Goal: Navigation & Orientation: Understand site structure

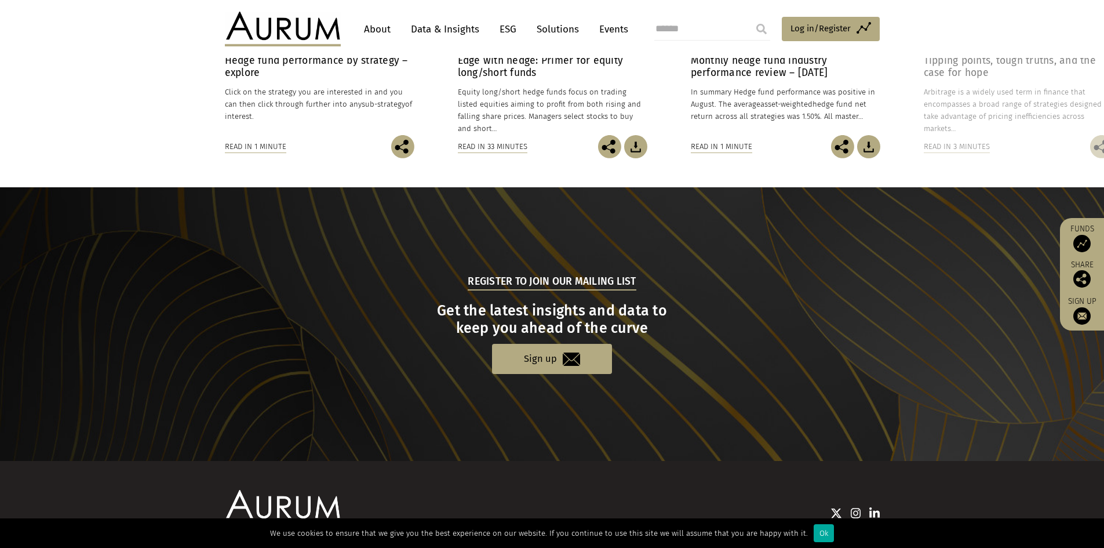
scroll to position [1062, 0]
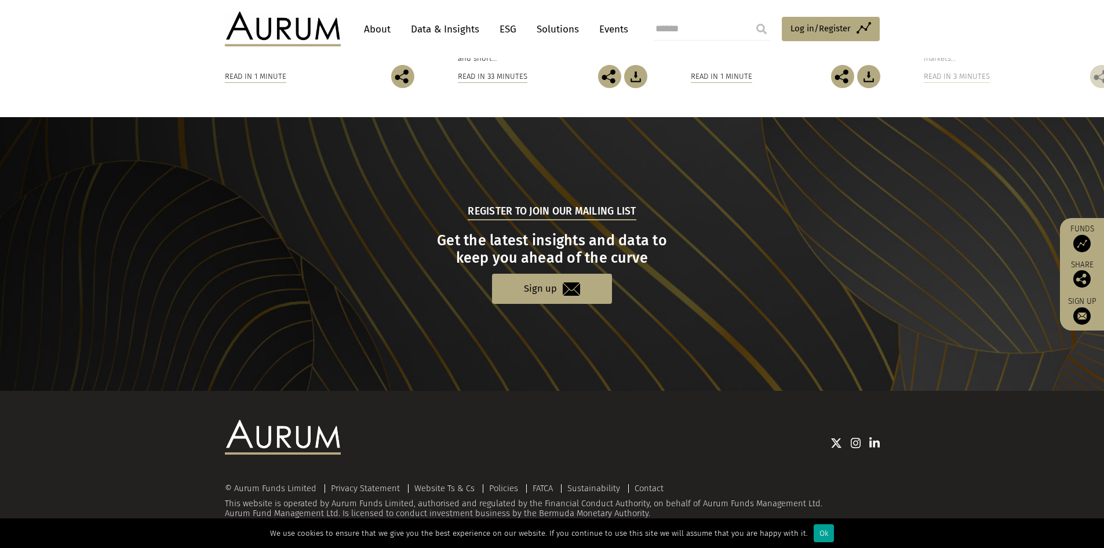
click at [820, 534] on div "Ok" at bounding box center [824, 533] width 20 height 18
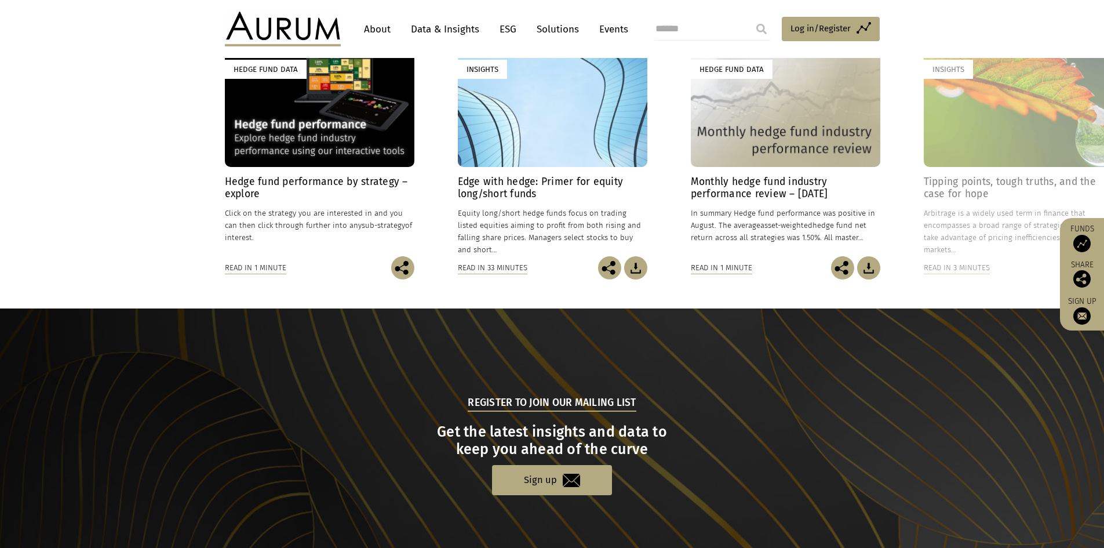
scroll to position [599, 0]
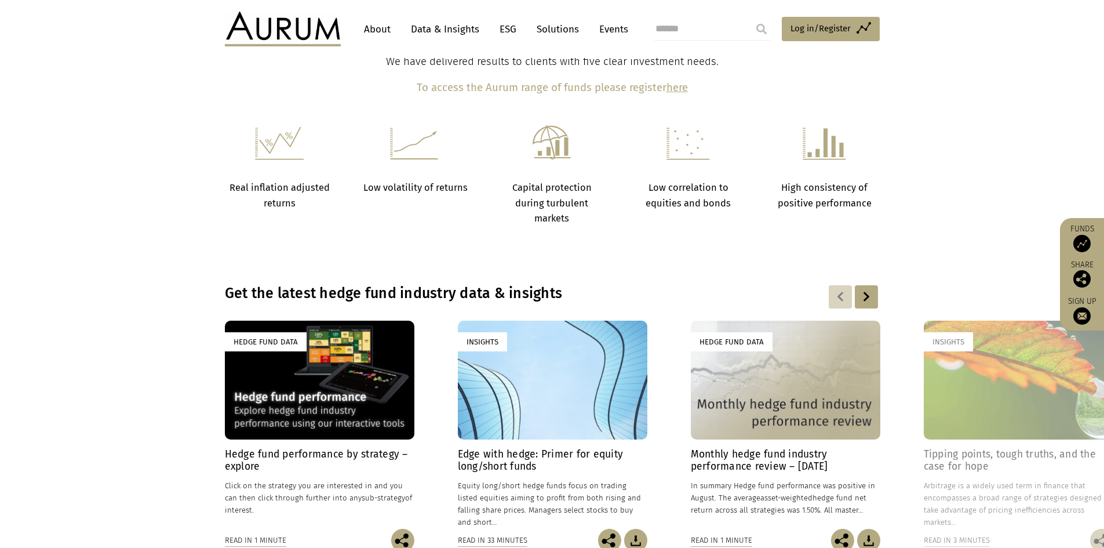
click at [410, 23] on link "Data & Insights" at bounding box center [445, 29] width 80 height 21
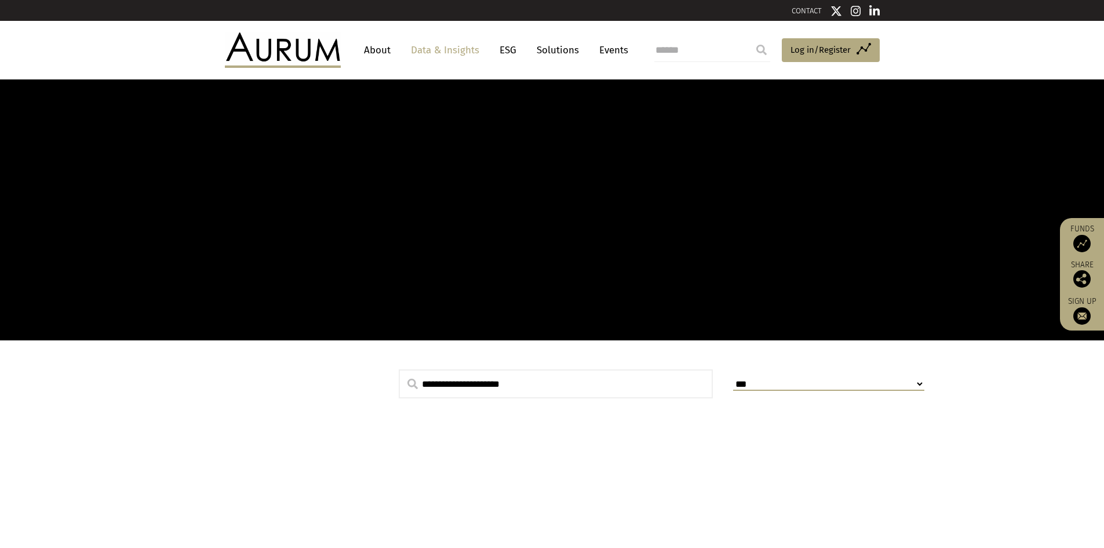
click at [377, 59] on link "About" at bounding box center [377, 49] width 38 height 21
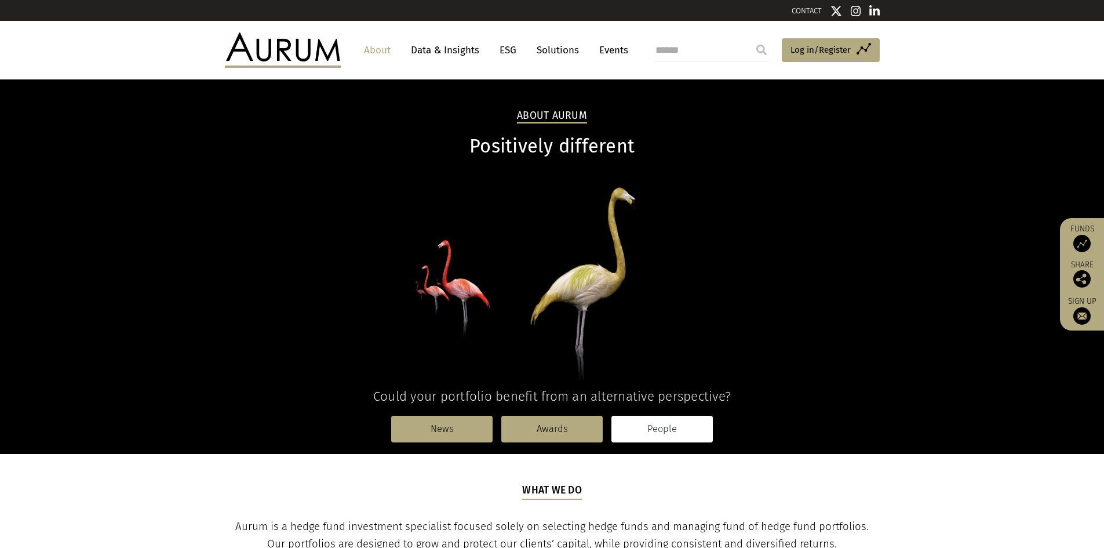
click at [633, 424] on link "People" at bounding box center [661, 429] width 101 height 27
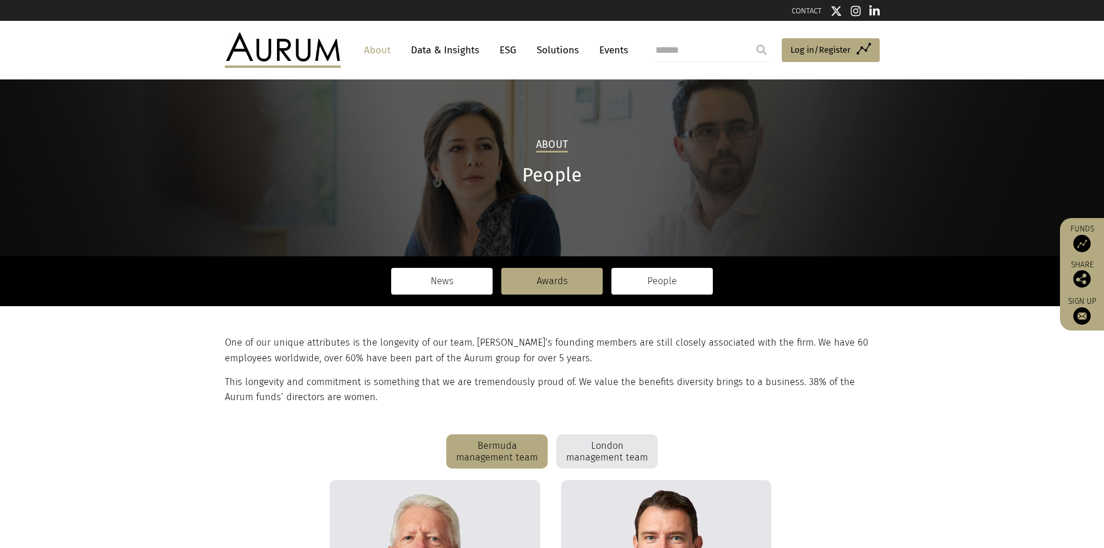
click at [470, 283] on link "News" at bounding box center [441, 281] width 101 height 27
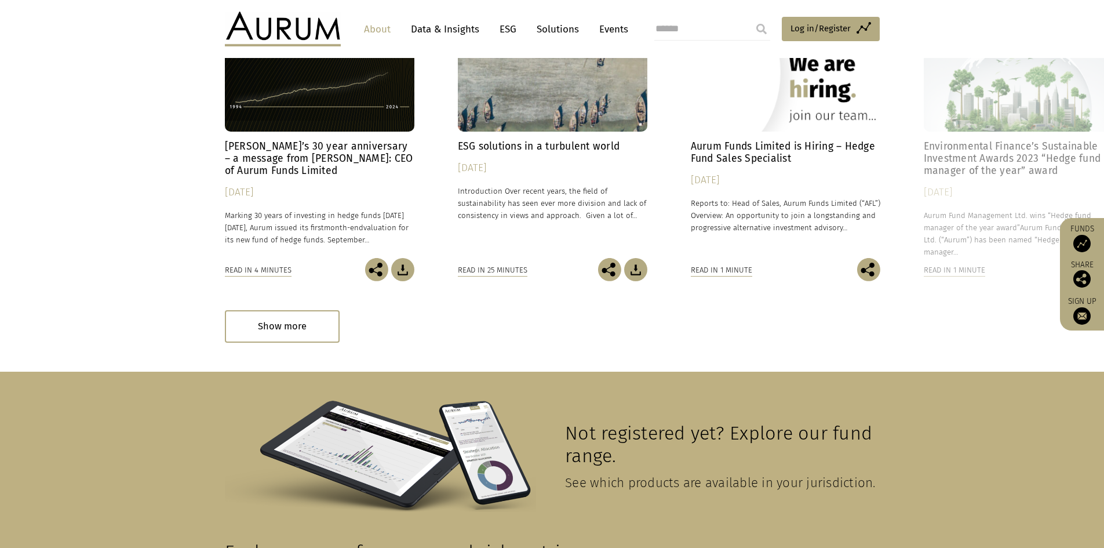
scroll to position [172, 0]
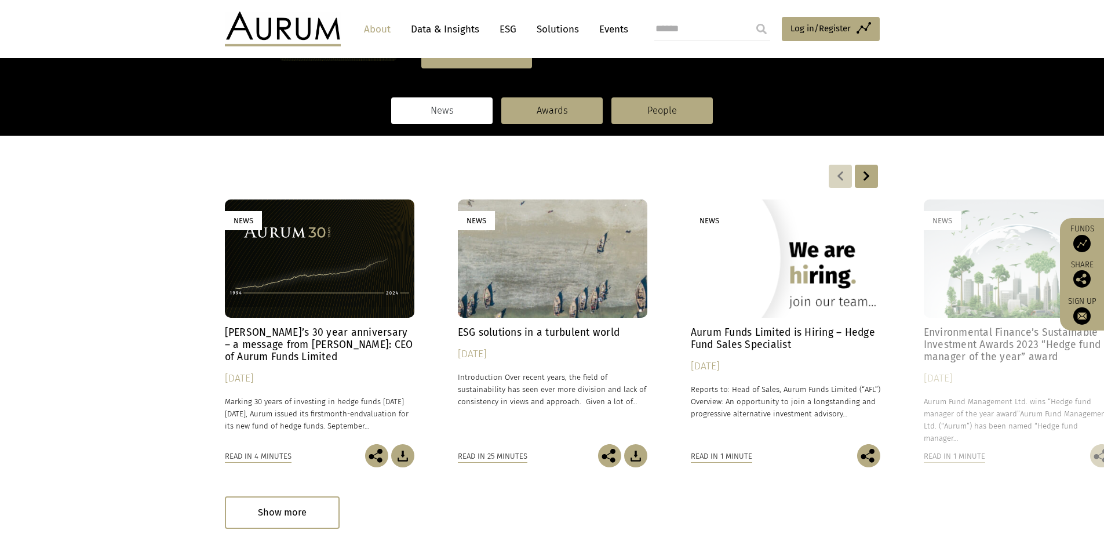
click at [334, 14] on img at bounding box center [283, 29] width 116 height 35
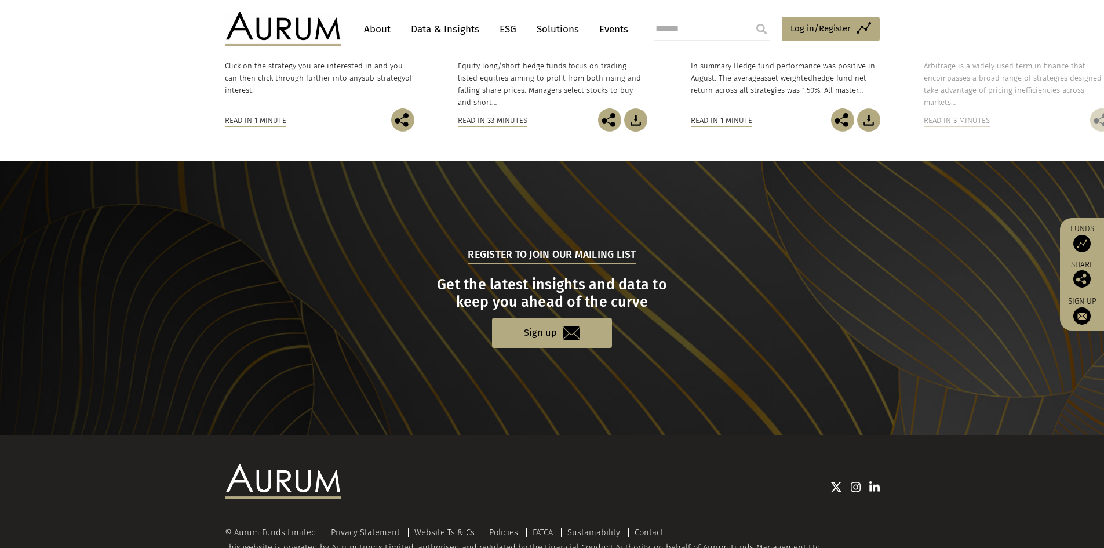
scroll to position [1082, 0]
